Goal: Information Seeking & Learning: Learn about a topic

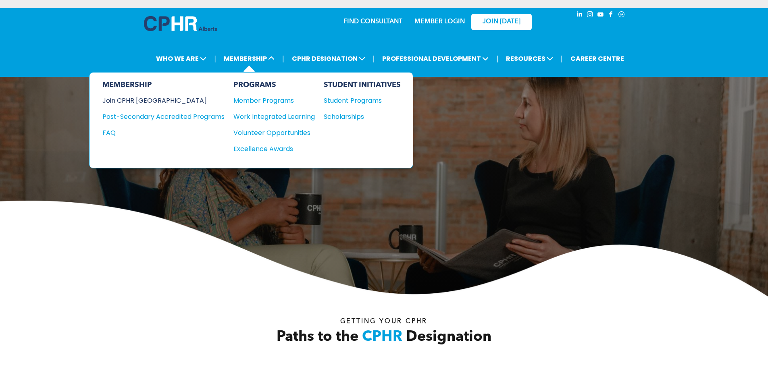
click at [154, 102] on div "Join CPHR [GEOGRAPHIC_DATA]" at bounding box center [157, 101] width 110 height 10
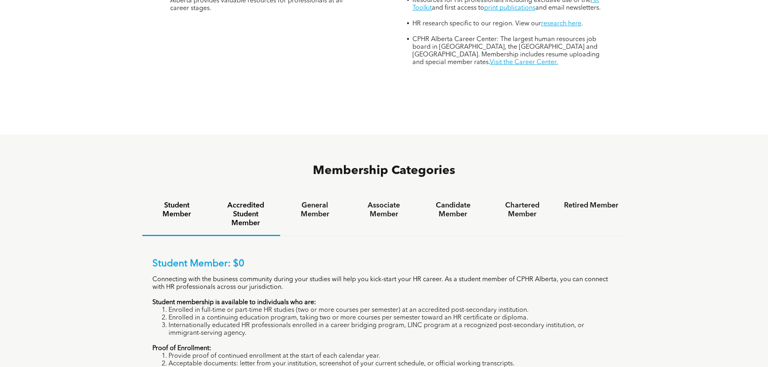
scroll to position [484, 0]
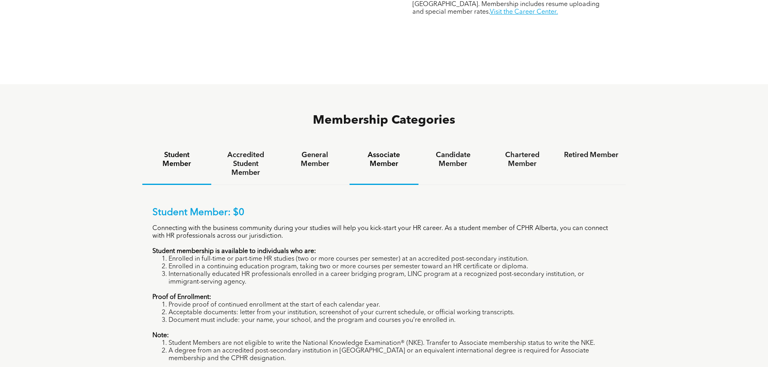
click at [374, 151] on h4 "Associate Member" at bounding box center [384, 160] width 54 height 18
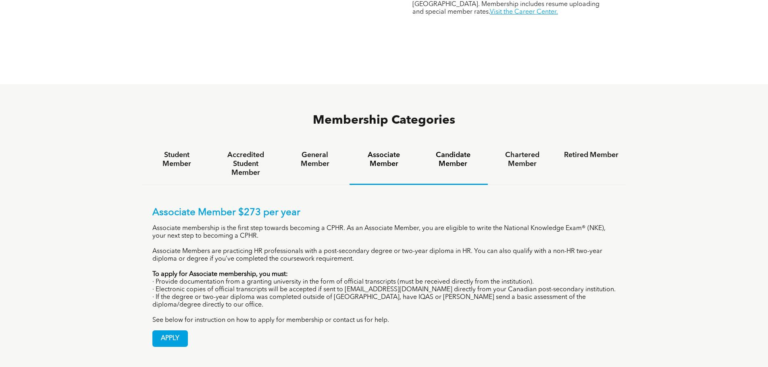
click at [454, 151] on h4 "Candidate Member" at bounding box center [453, 160] width 54 height 18
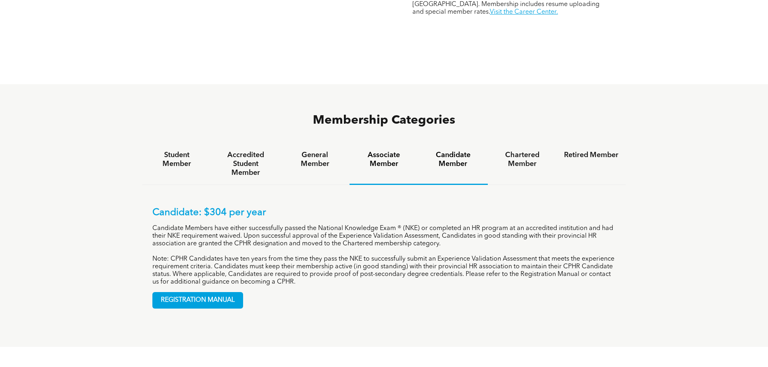
click at [371, 144] on div "Associate Member" at bounding box center [384, 165] width 69 height 42
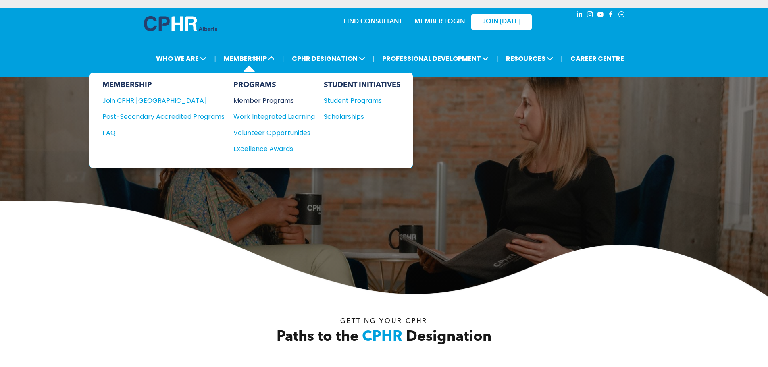
click at [276, 100] on div "Member Programs" at bounding box center [270, 101] width 73 height 10
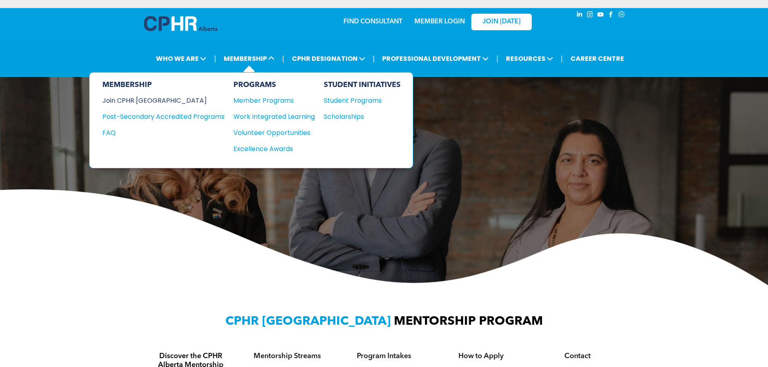
click at [167, 103] on div "Join CPHR [GEOGRAPHIC_DATA]" at bounding box center [157, 101] width 110 height 10
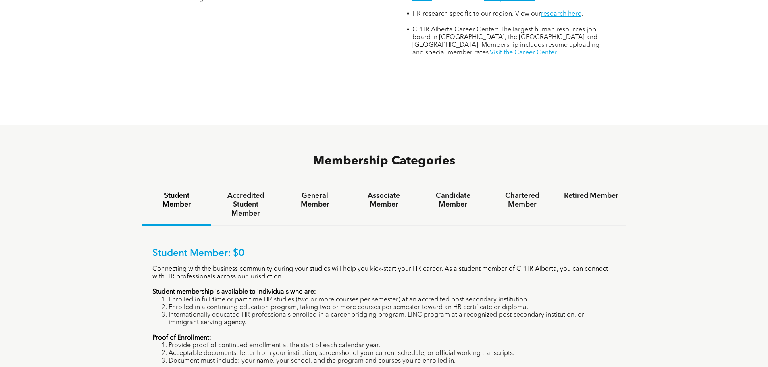
scroll to position [444, 0]
click at [444, 191] on h4 "Candidate Member" at bounding box center [453, 200] width 54 height 18
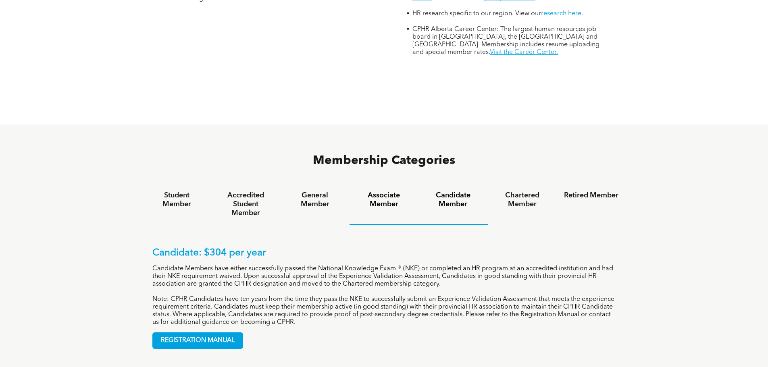
click at [374, 191] on h4 "Associate Member" at bounding box center [384, 200] width 54 height 18
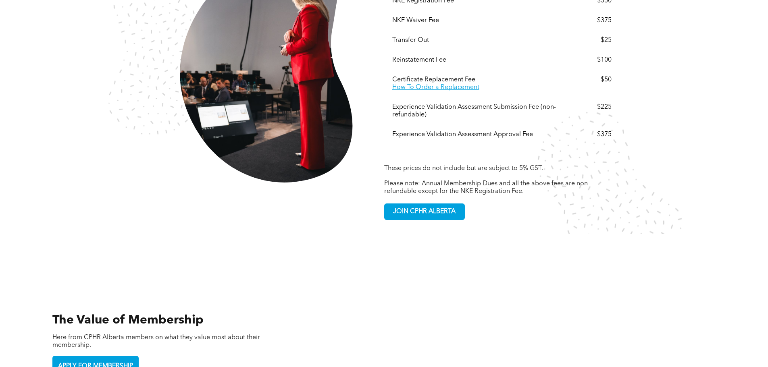
scroll to position [1498, 0]
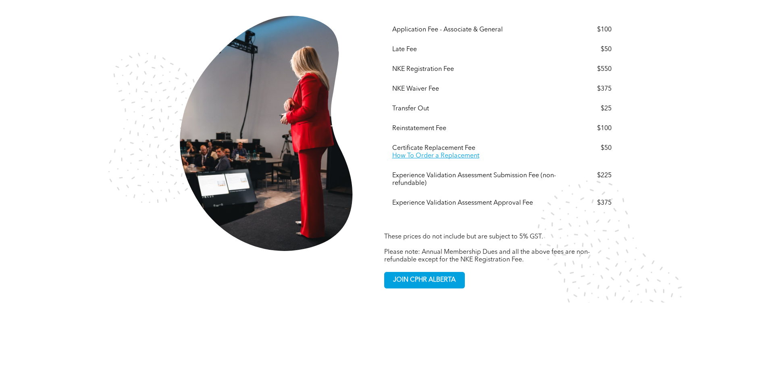
drag, startPoint x: 768, startPoint y: 2, endPoint x: 670, endPoint y: 118, distance: 152.2
click at [670, 118] on div "Other Association Fees These prices do not include but are subject to 5% GST. ﻿…" at bounding box center [384, 135] width 768 height 336
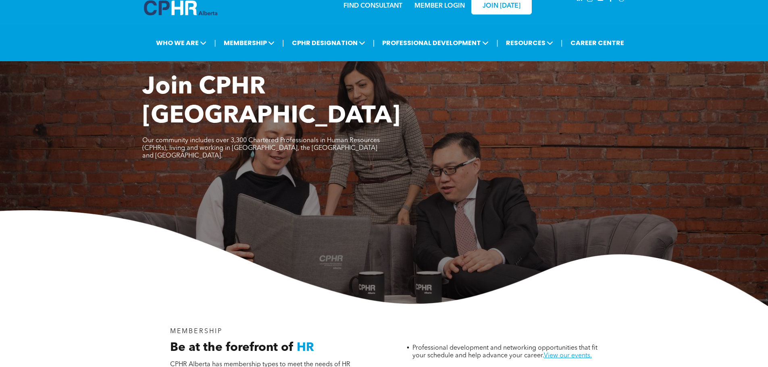
scroll to position [0, 0]
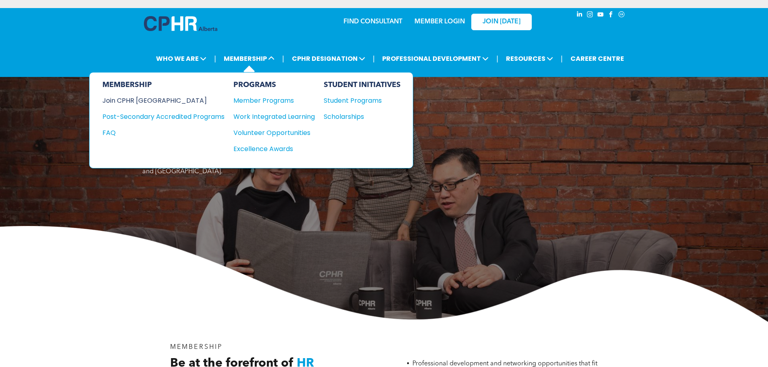
click at [159, 102] on div "Join CPHR [GEOGRAPHIC_DATA]" at bounding box center [157, 101] width 110 height 10
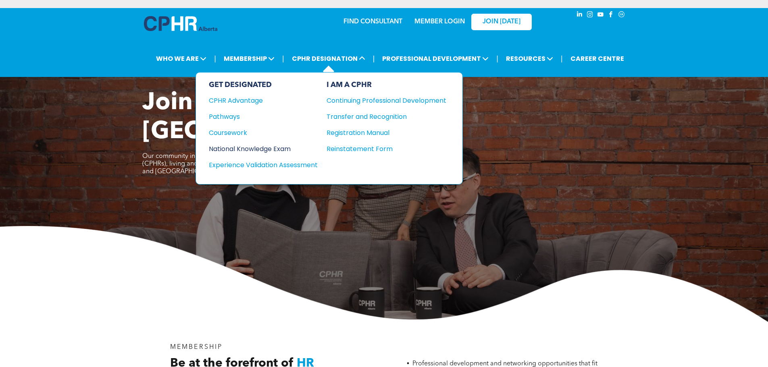
click at [255, 145] on div "National Knowledge Exam" at bounding box center [258, 149] width 98 height 10
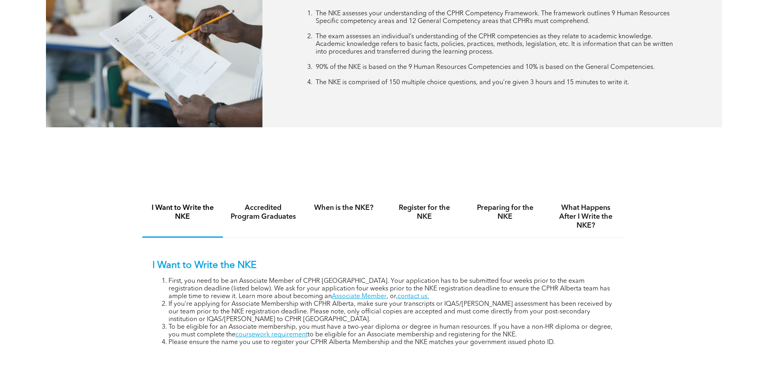
scroll to position [323, 0]
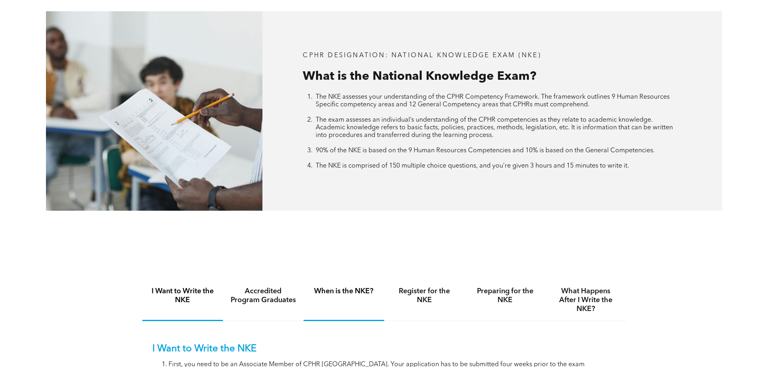
click at [346, 296] on div "When is the NKE?" at bounding box center [344, 301] width 81 height 42
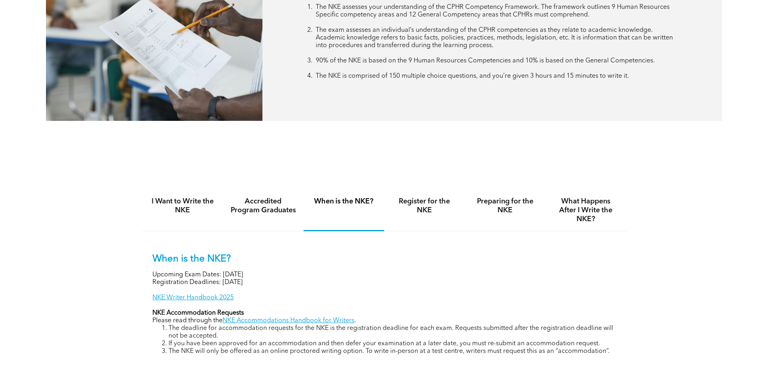
scroll to position [524, 0]
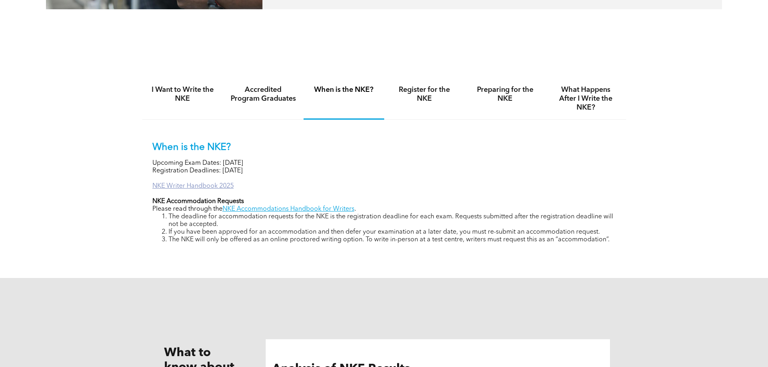
click at [219, 185] on link "NKE Writer Handbook 2025" at bounding box center [192, 186] width 81 height 6
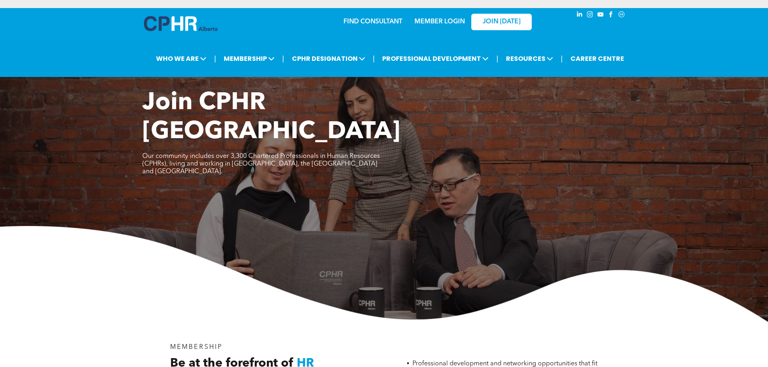
click at [376, 20] on link "FIND CONSULTANT" at bounding box center [373, 22] width 59 height 6
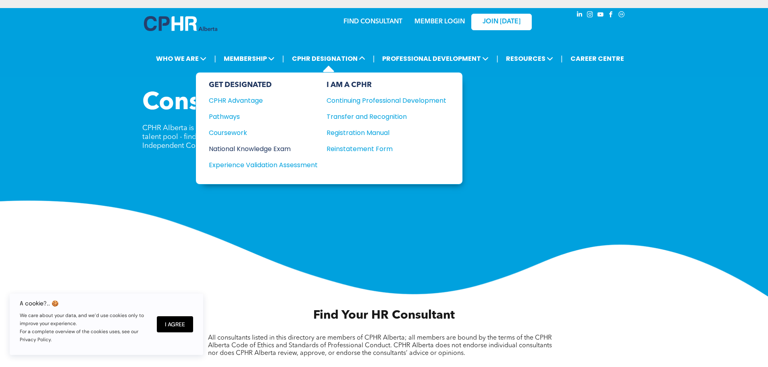
click at [256, 148] on div "National Knowledge Exam" at bounding box center [258, 149] width 98 height 10
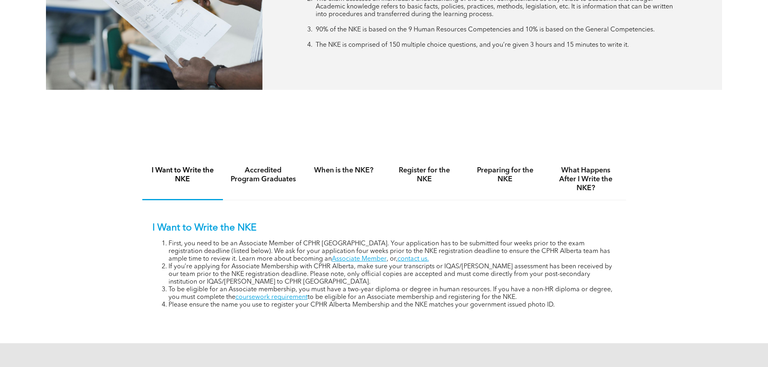
scroll to position [484, 0]
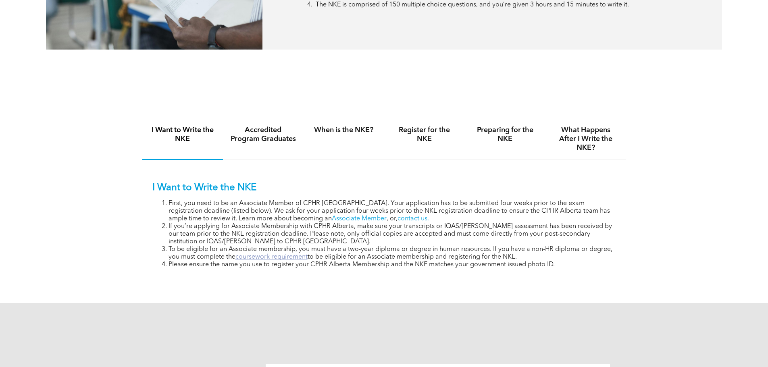
click at [303, 255] on link "coursework requirement" at bounding box center [272, 257] width 72 height 6
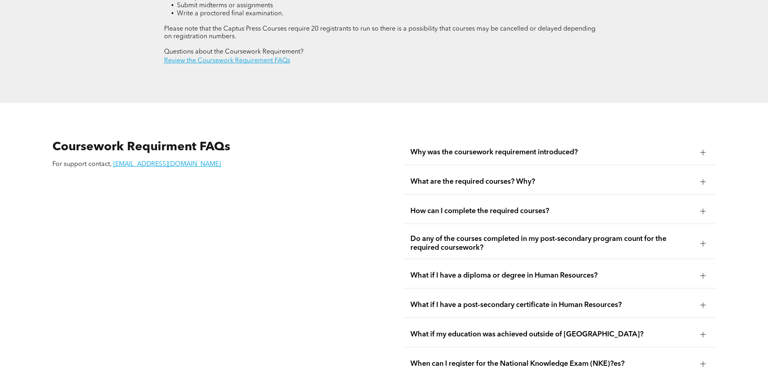
scroll to position [1371, 0]
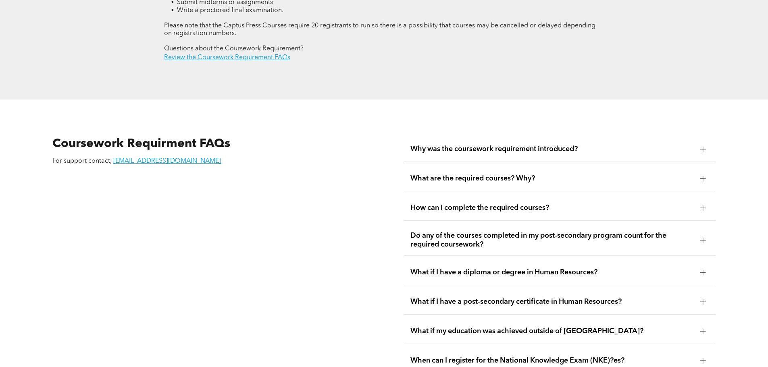
click at [479, 145] on span "Why was the coursework requirement introduced?" at bounding box center [553, 149] width 284 height 9
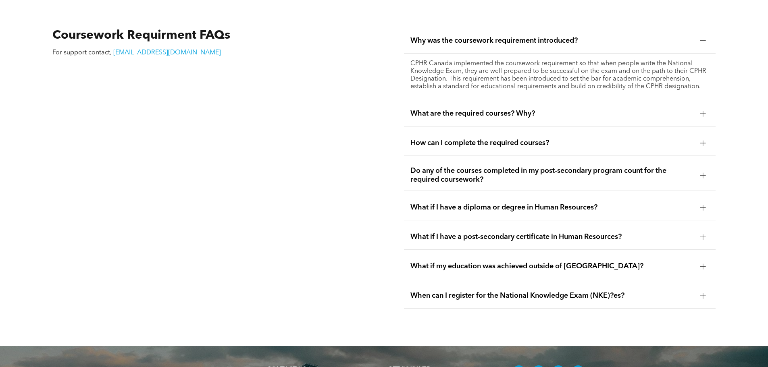
scroll to position [1492, 0]
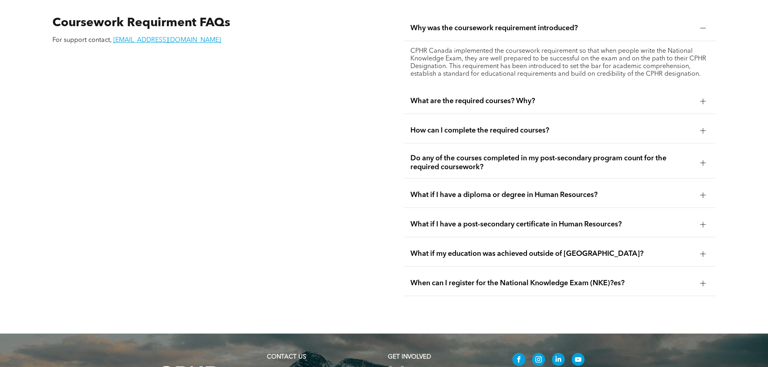
click at [478, 126] on span "How can I complete the required courses?" at bounding box center [553, 130] width 284 height 9
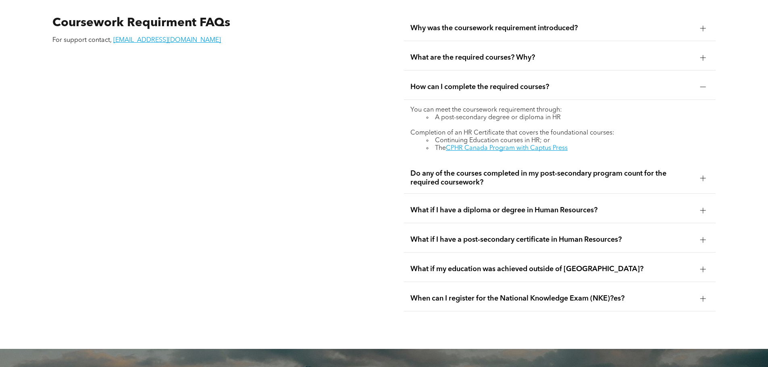
click at [522, 206] on span "What if I have a diploma or degree in Human Resources?" at bounding box center [553, 210] width 284 height 9
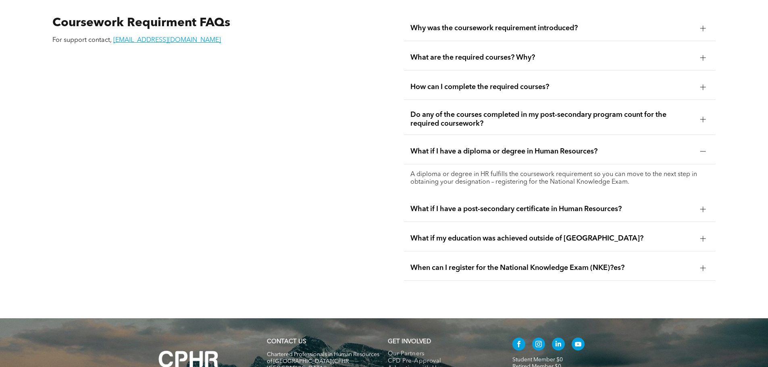
click at [488, 205] on span "What if I have a post-secondary certificate in Human Resources?" at bounding box center [553, 209] width 284 height 9
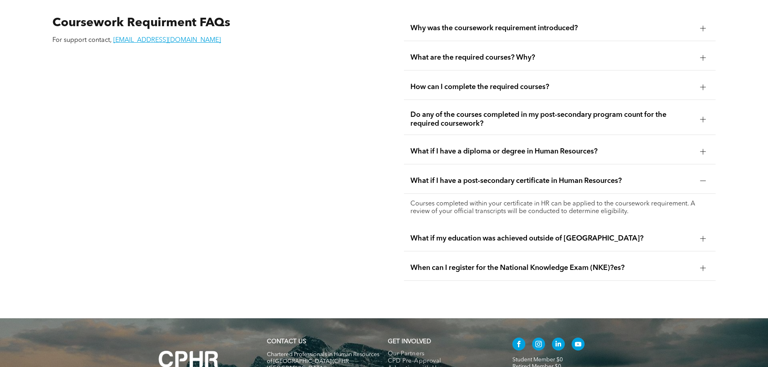
click at [471, 257] on div "When can I register for the National Knowledge Exam (NKE)?es?" at bounding box center [560, 268] width 312 height 25
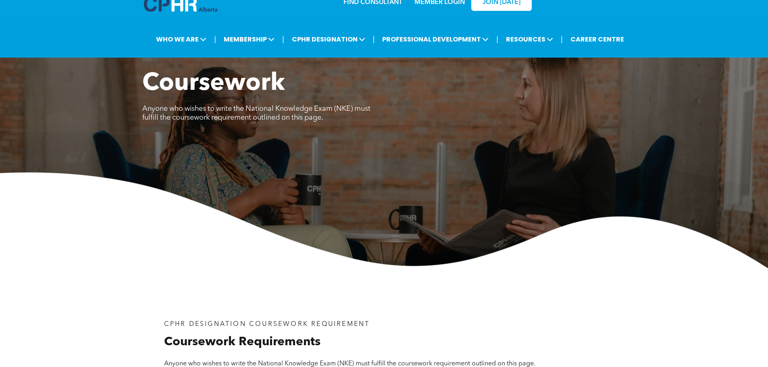
scroll to position [0, 0]
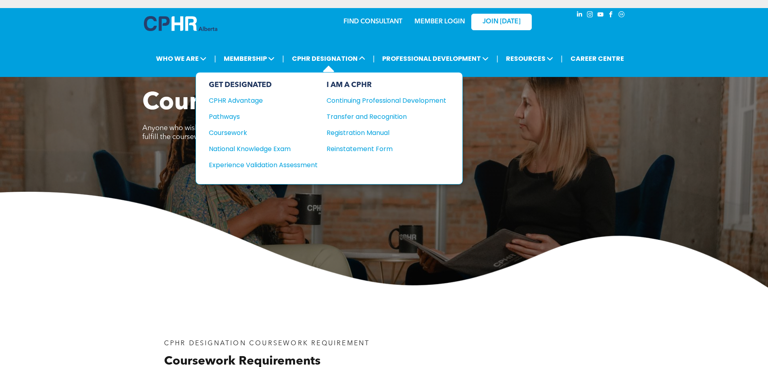
click at [238, 126] on div "GET DESIGNATED CPHR Advantage Pathways Coursework National Knowledge Exam" at bounding box center [263, 129] width 109 height 96
click at [239, 131] on div "Coursework" at bounding box center [258, 133] width 98 height 10
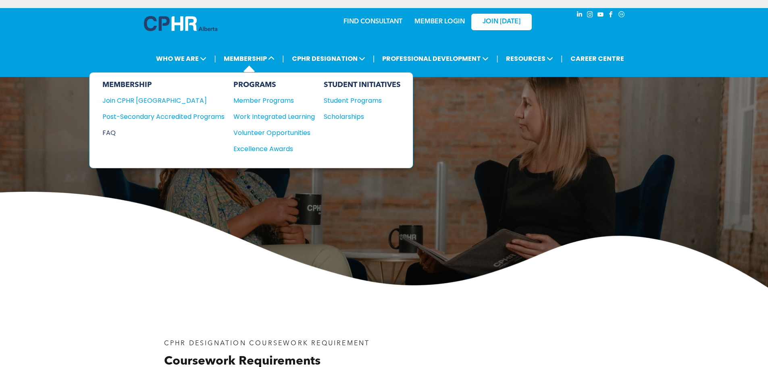
click at [110, 134] on div "FAQ" at bounding box center [157, 133] width 110 height 10
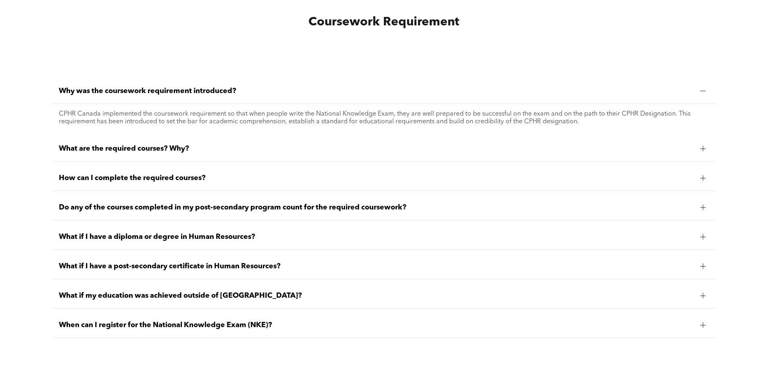
scroll to position [686, 0]
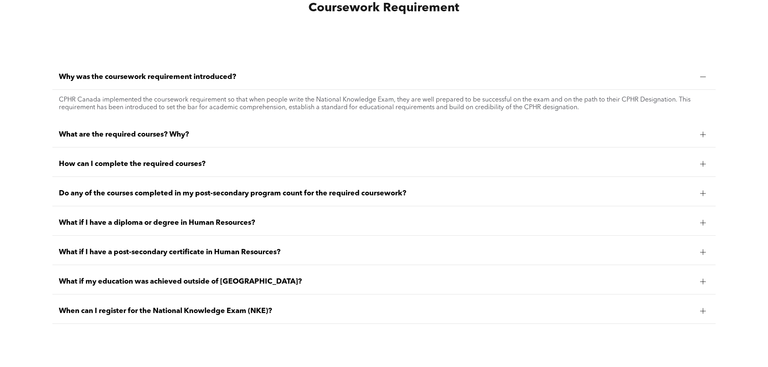
click at [192, 131] on span "What are the required courses? Why?" at bounding box center [376, 134] width 635 height 9
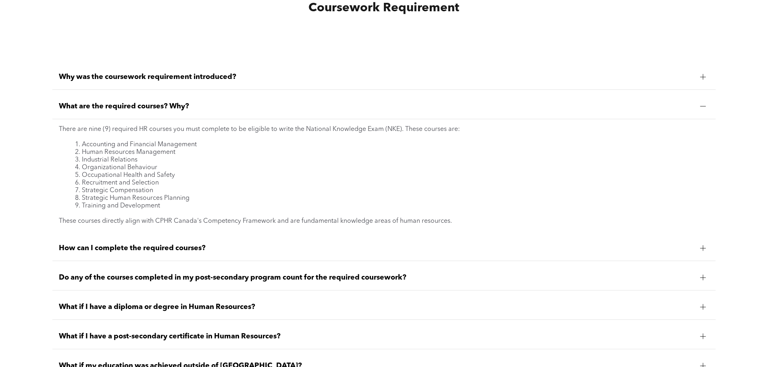
click at [171, 247] on span "How can I complete the required courses?" at bounding box center [376, 248] width 635 height 9
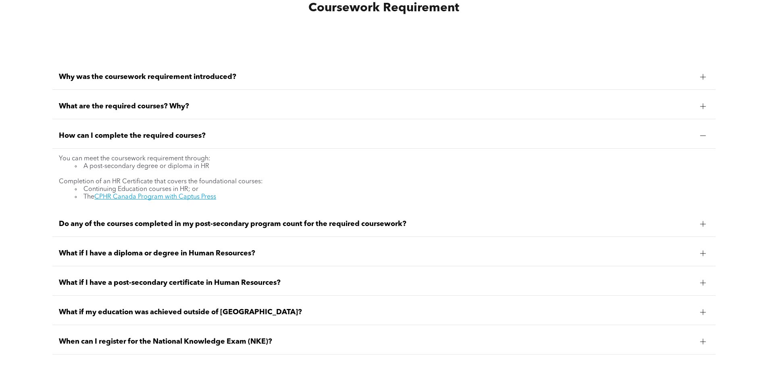
click at [141, 226] on span "Do any of the courses completed in my post-secondary program count for the requ…" at bounding box center [376, 224] width 635 height 9
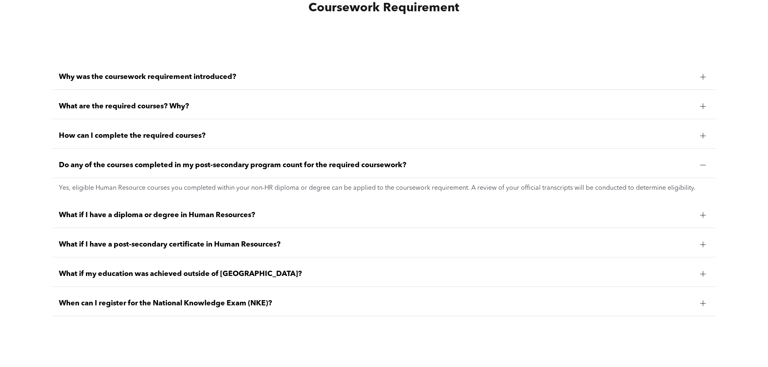
click at [213, 216] on span "What if I have a diploma or degree in Human Resources?" at bounding box center [376, 215] width 635 height 9
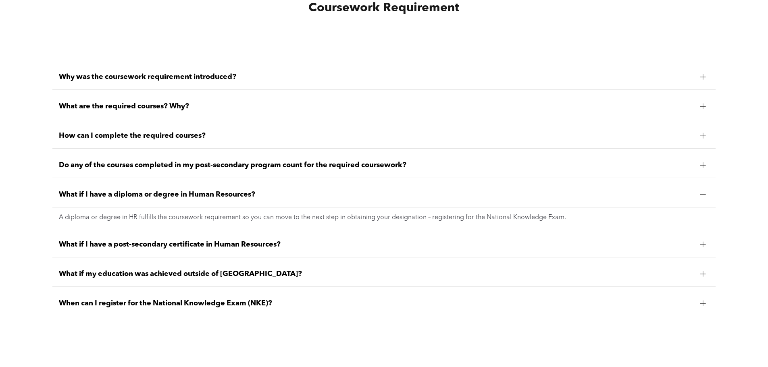
click at [271, 248] on span "What if I have a post-secondary certificate in Human Resources?" at bounding box center [376, 244] width 635 height 9
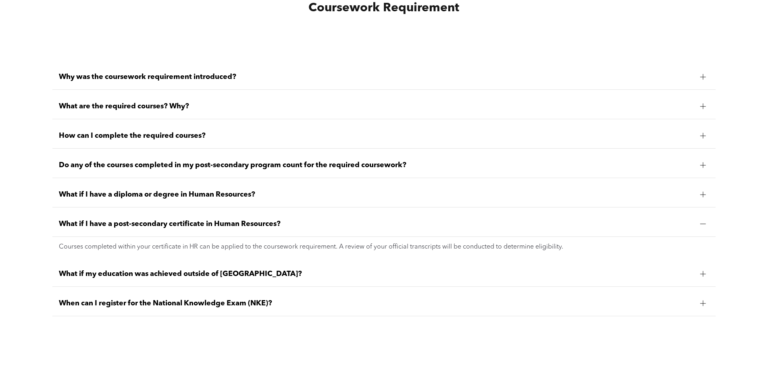
click at [180, 277] on span "What if my education was achieved outside of Canada?" at bounding box center [376, 274] width 635 height 9
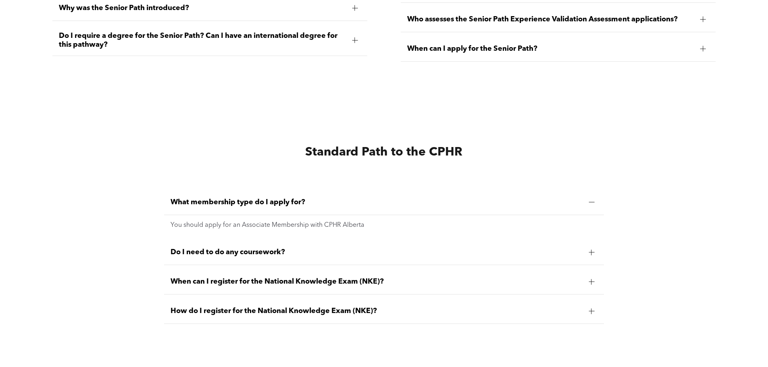
scroll to position [1976, 0]
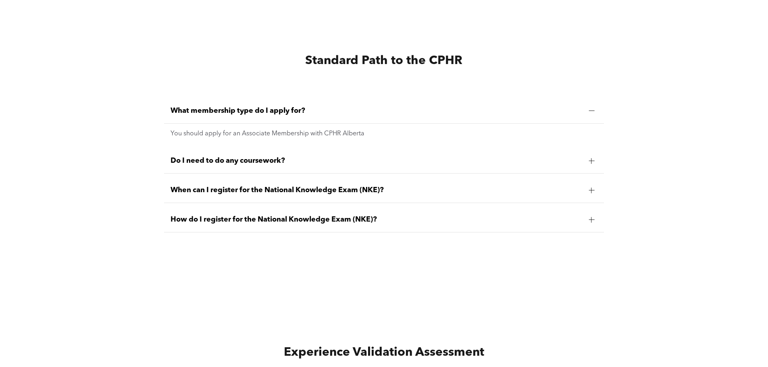
click at [284, 158] on span "Do I need to do any coursework?" at bounding box center [377, 160] width 412 height 9
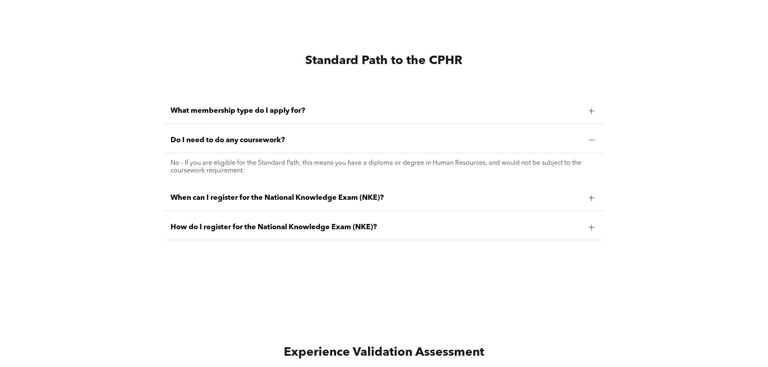
click at [314, 194] on span "When can I register for the National Knowledge Exam (NKE)?" at bounding box center [377, 198] width 412 height 9
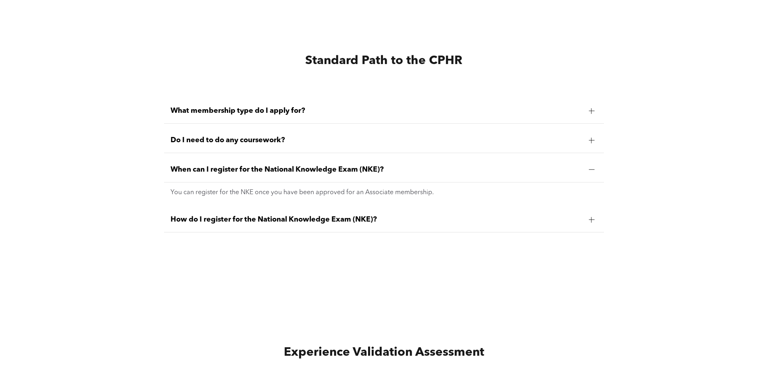
click at [318, 209] on div "How do I register for the National Knowledge Exam (NKE)?" at bounding box center [384, 219] width 440 height 25
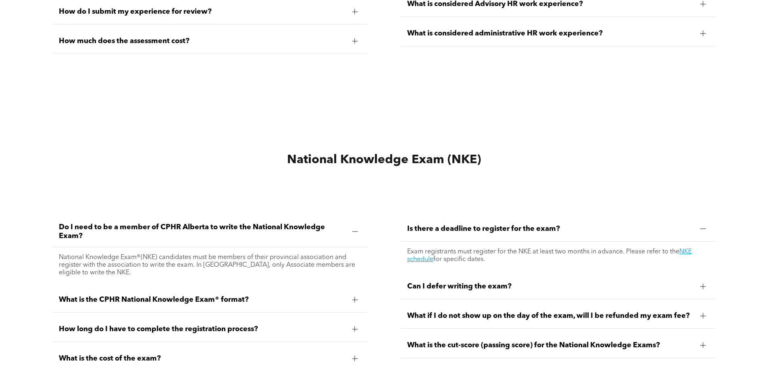
scroll to position [2622, 0]
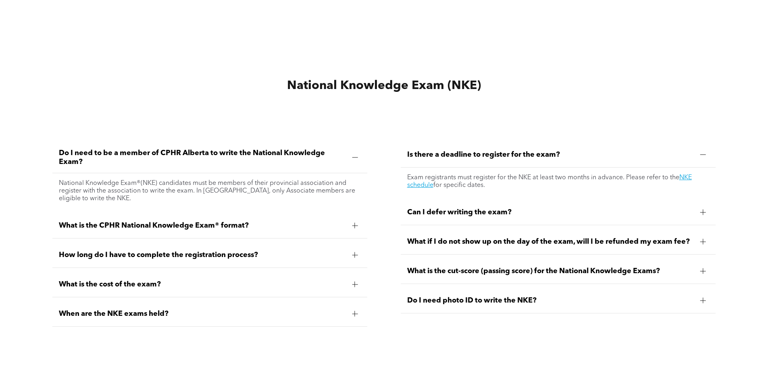
click at [161, 221] on span "What is the CPHR National Knowledge Exam® format?" at bounding box center [202, 225] width 287 height 9
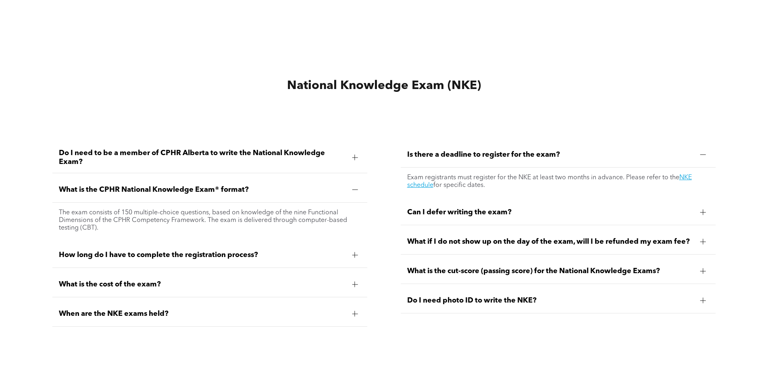
click at [144, 257] on span "How long do I have to complete the registration process?" at bounding box center [202, 255] width 287 height 9
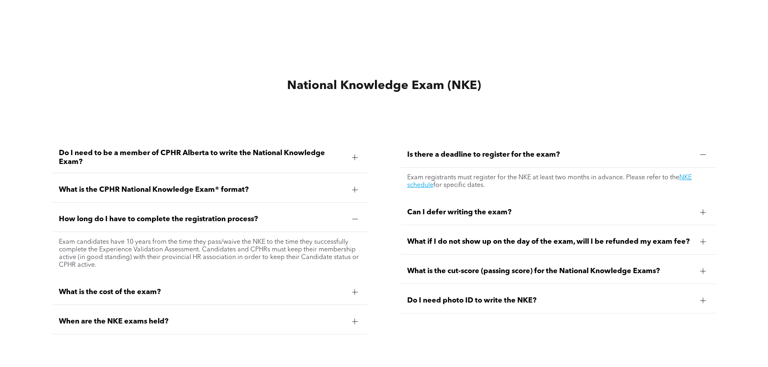
click at [201, 317] on span "When are the NKE exams held?" at bounding box center [202, 321] width 287 height 9
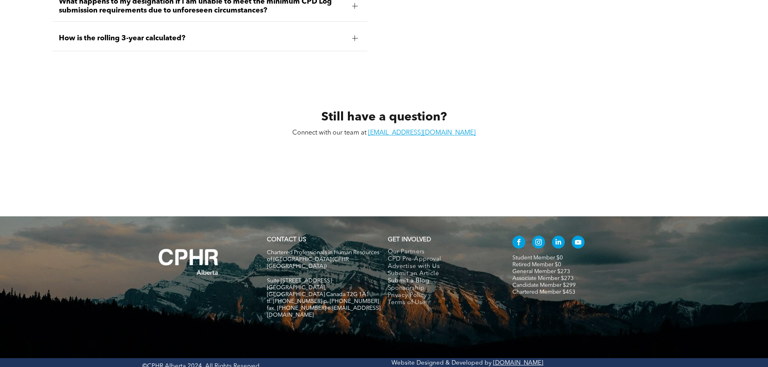
scroll to position [3768, 0]
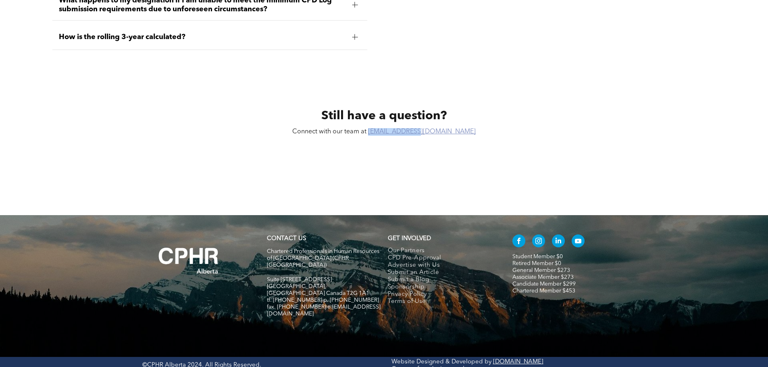
drag, startPoint x: 448, startPoint y: 131, endPoint x: 399, endPoint y: 130, distance: 48.8
click at [399, 130] on p "Connect with our team at info@cphrab.ca" at bounding box center [384, 132] width 211 height 8
copy link "info@cphrab.ca"
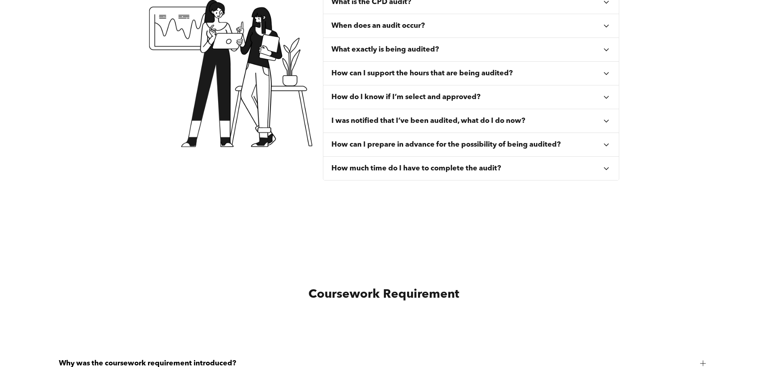
scroll to position [0, 0]
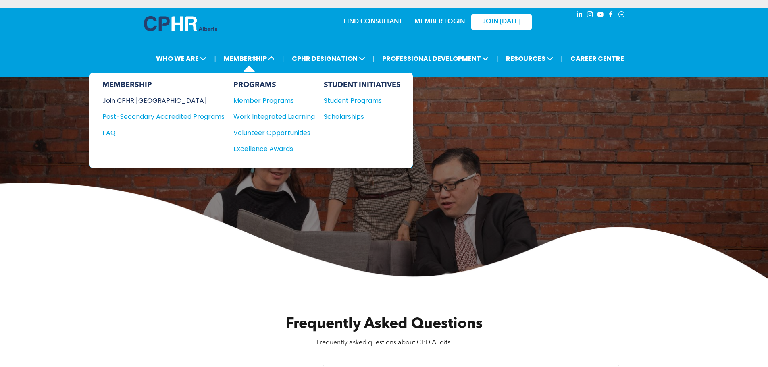
click at [151, 103] on div "Join CPHR [GEOGRAPHIC_DATA]" at bounding box center [157, 101] width 110 height 10
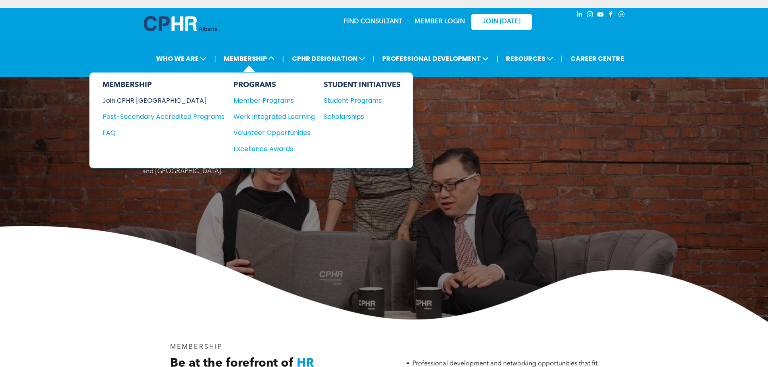
click at [157, 97] on div "Join CPHR [GEOGRAPHIC_DATA]" at bounding box center [157, 101] width 110 height 10
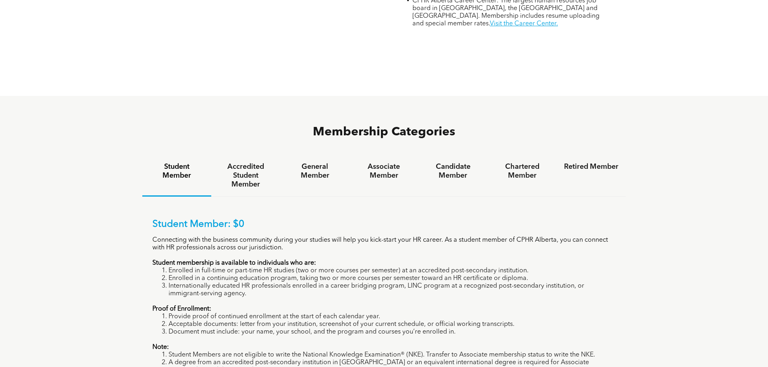
scroll to position [524, 0]
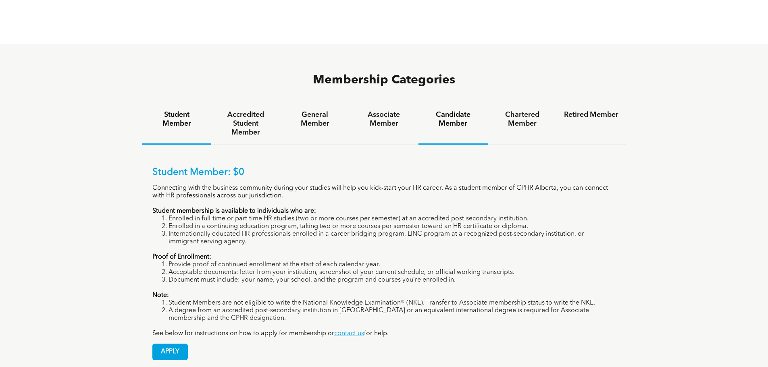
click at [380, 103] on div "Associate Member" at bounding box center [384, 124] width 69 height 42
